Goal: Transaction & Acquisition: Purchase product/service

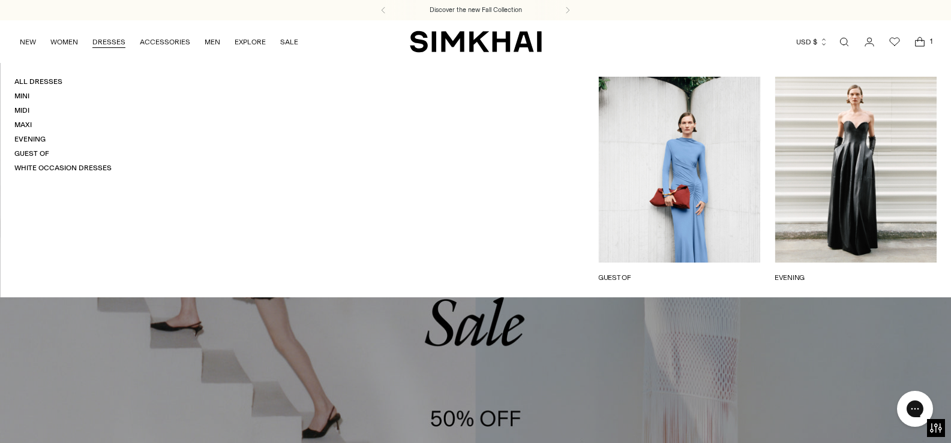
click at [120, 43] on link "DRESSES" at bounding box center [108, 42] width 33 height 26
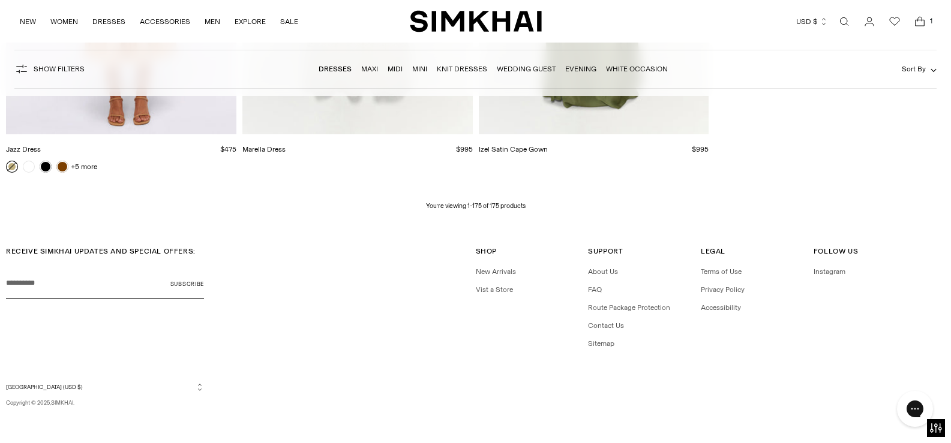
scroll to position [17872, 0]
click at [843, 21] on link "Open search modal" at bounding box center [844, 22] width 24 height 24
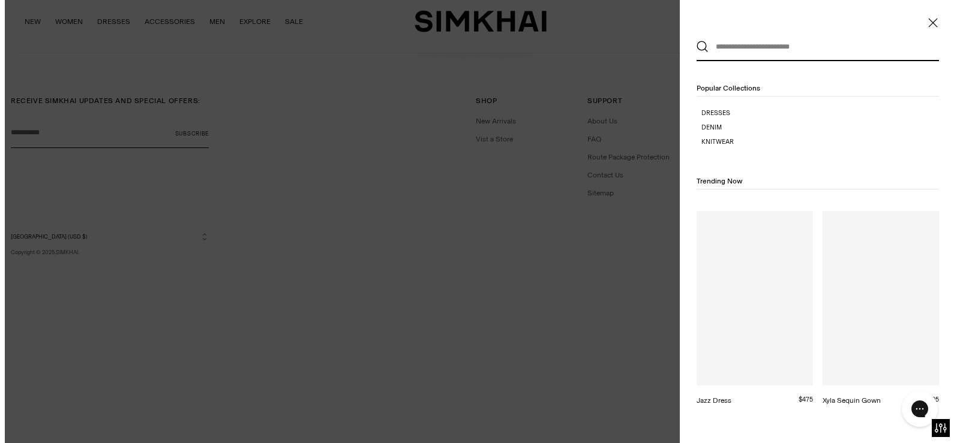
scroll to position [0, 0]
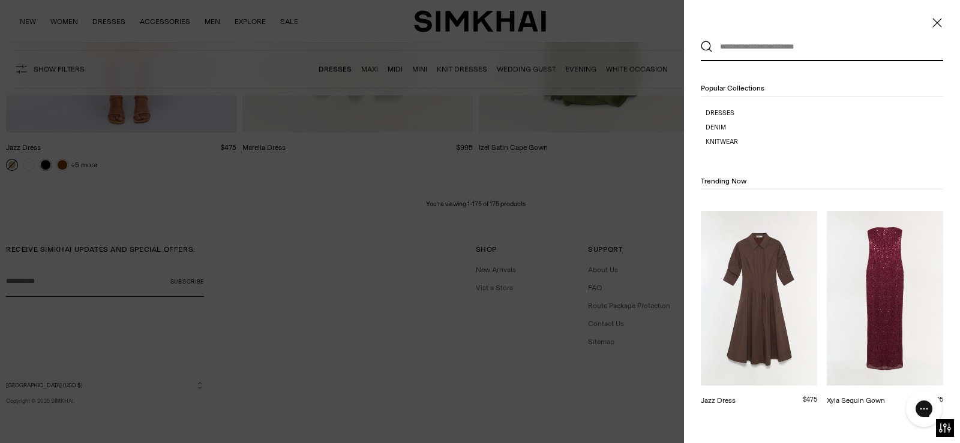
click at [728, 48] on input "text" at bounding box center [819, 47] width 213 height 26
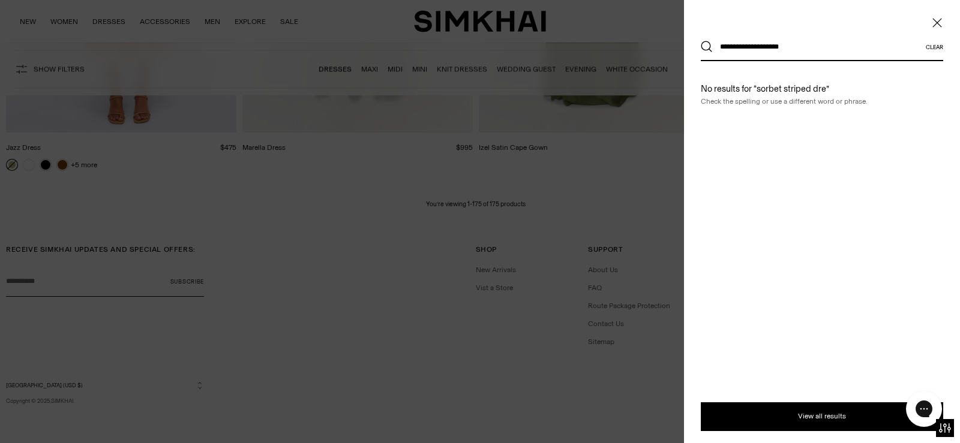
type input "**********"
click at [701, 41] on button "Search" at bounding box center [707, 47] width 12 height 12
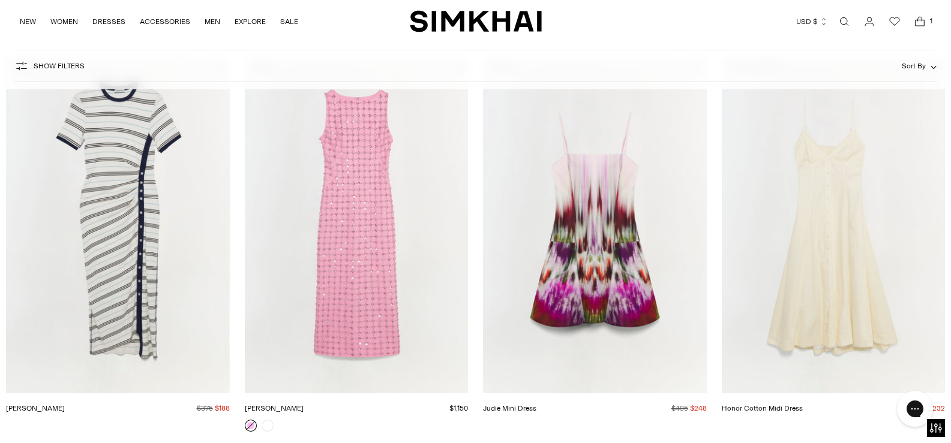
click at [950, 439] on html "Press Alt+1 for screen-reader mode, Alt+0 to cancel Accessibility Screen-Reader…" at bounding box center [475, 84] width 951 height 2089
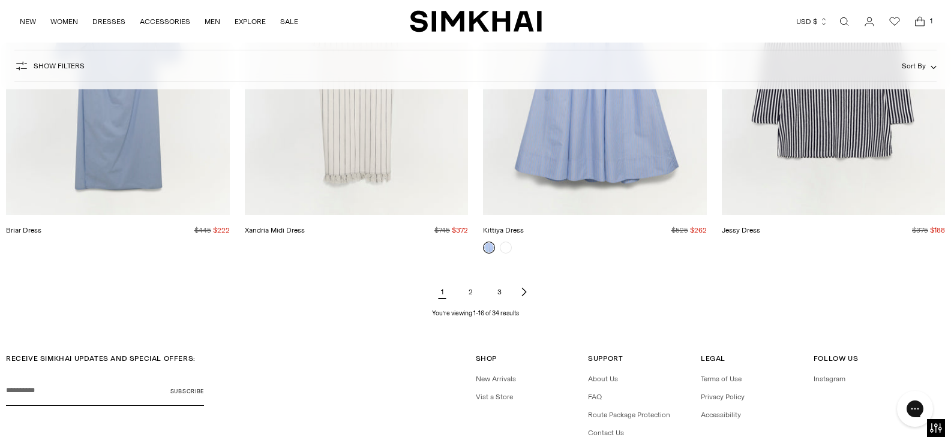
scroll to position [1646, 0]
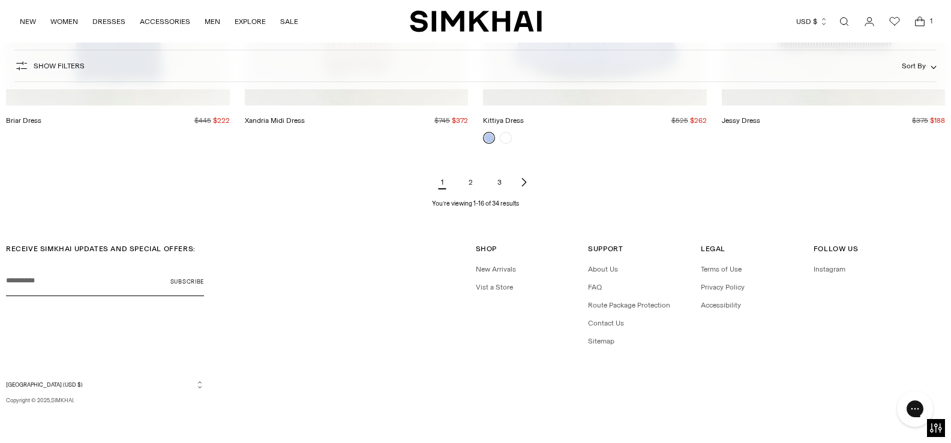
click at [467, 187] on link "2" at bounding box center [471, 182] width 24 height 24
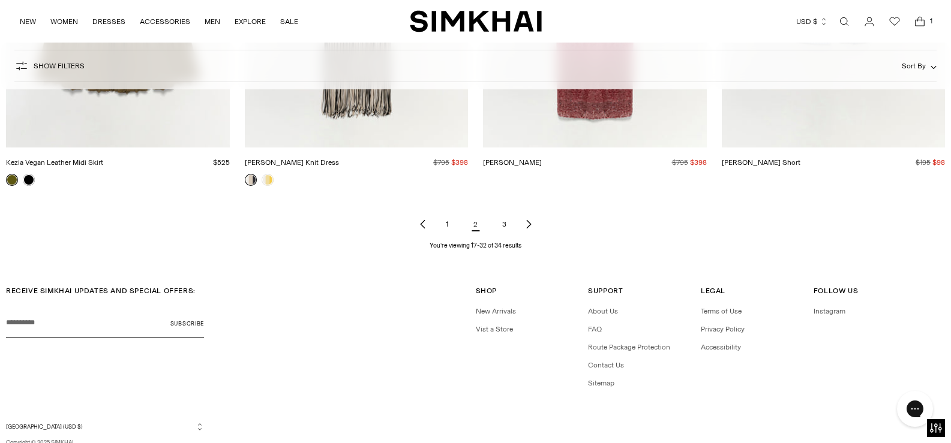
scroll to position [1658, 0]
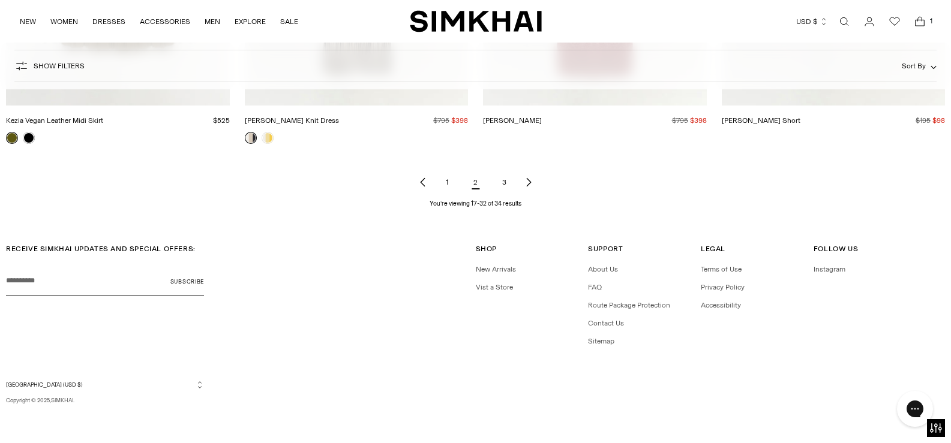
click at [501, 184] on link "3" at bounding box center [505, 182] width 24 height 24
